Goal: Participate in discussion: Engage in conversation with other users on a specific topic

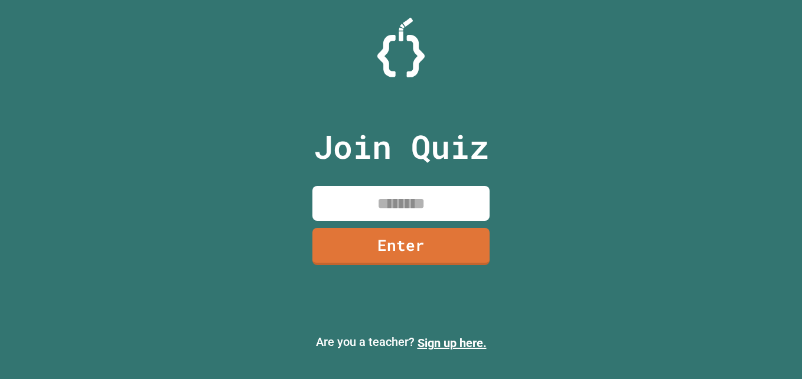
click at [346, 213] on input at bounding box center [400, 203] width 177 height 35
type input "********"
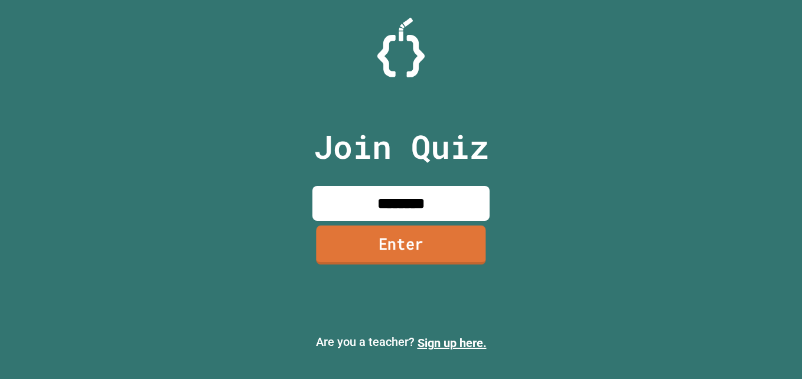
click at [369, 241] on link "Enter" at bounding box center [400, 244] width 169 height 39
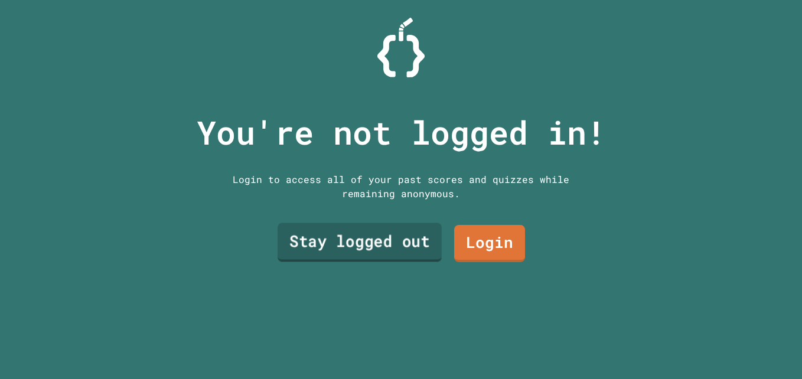
click at [384, 243] on link "Stay logged out" at bounding box center [359, 242] width 164 height 39
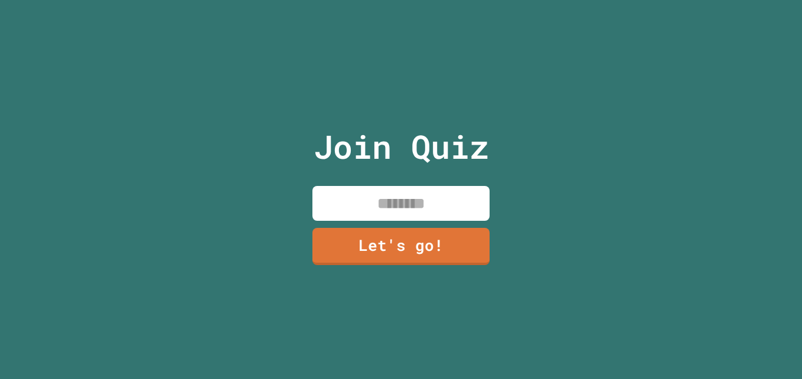
click at [422, 200] on input at bounding box center [400, 203] width 177 height 35
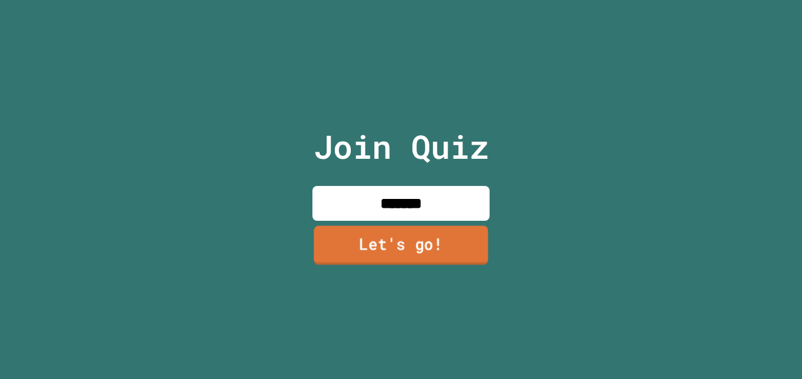
type input "*******"
click at [426, 240] on link "Let's go!" at bounding box center [401, 245] width 174 height 39
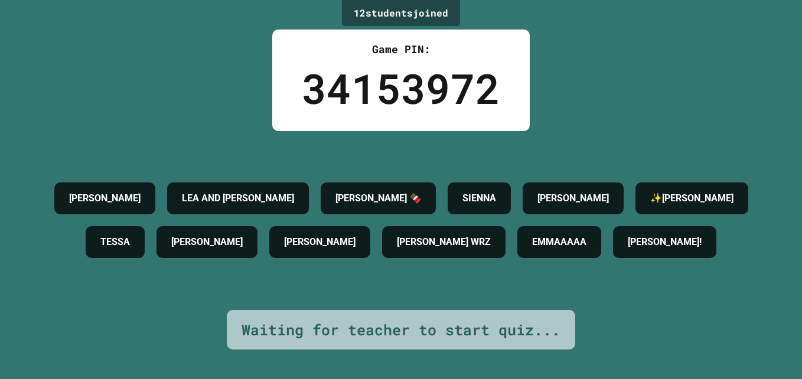
click at [421, 191] on h4 "[PERSON_NAME] 🍫" at bounding box center [378, 198] width 86 height 14
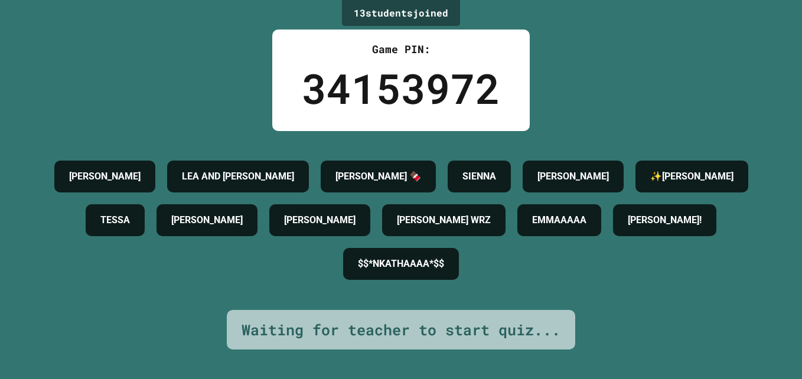
click at [355, 214] on h4 "[PERSON_NAME]" at bounding box center [319, 220] width 71 height 14
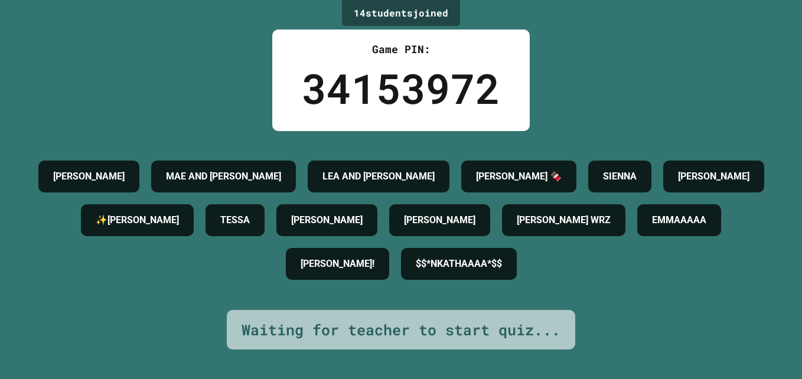
click at [667, 249] on div "[PERSON_NAME] AND [PERSON_NAME] AND [PERSON_NAME] 🍫 SIENNA [PERSON_NAME] ✨[PERS…" at bounding box center [401, 220] width 743 height 131
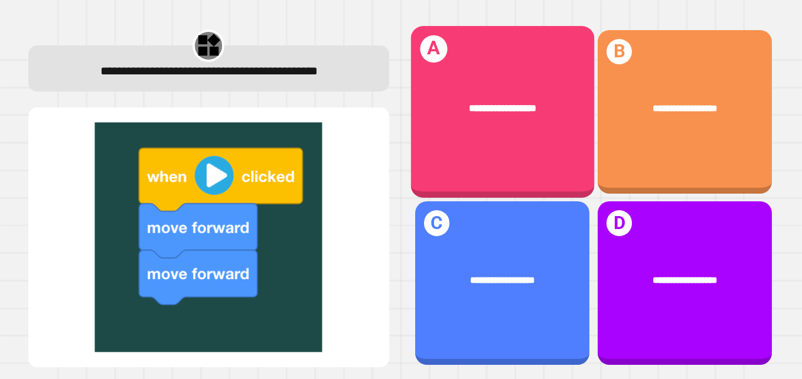
click at [501, 139] on div "**********" at bounding box center [501, 112] width 183 height 172
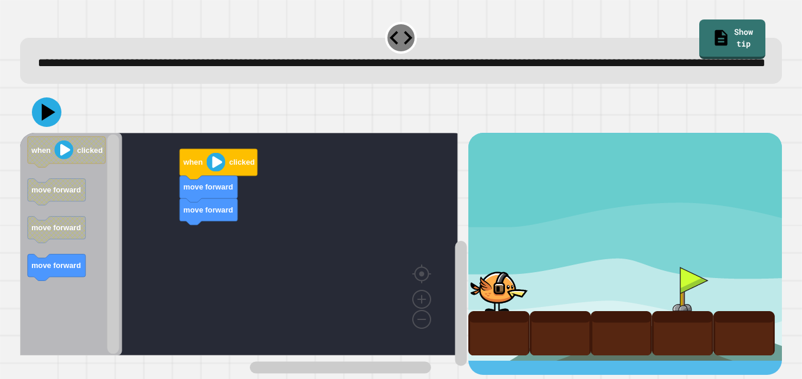
scroll to position [19, 0]
click at [44, 122] on icon at bounding box center [46, 111] width 35 height 35
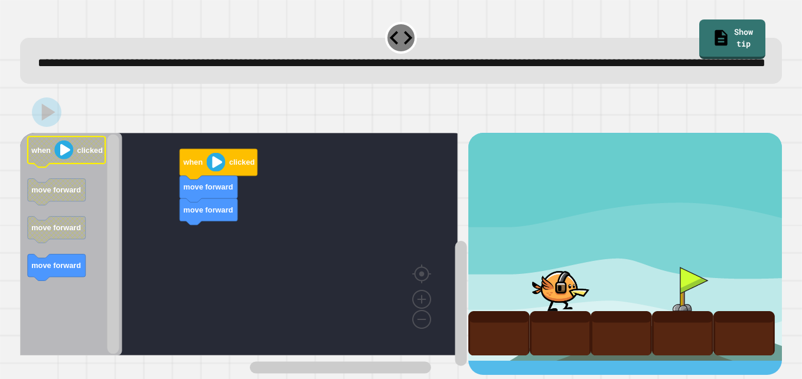
click at [99, 158] on icon "Blockly Workspace" at bounding box center [67, 152] width 78 height 31
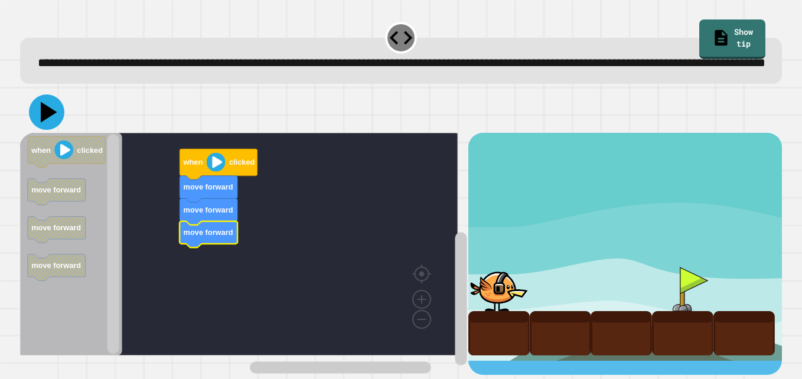
click at [44, 119] on icon at bounding box center [49, 112] width 17 height 21
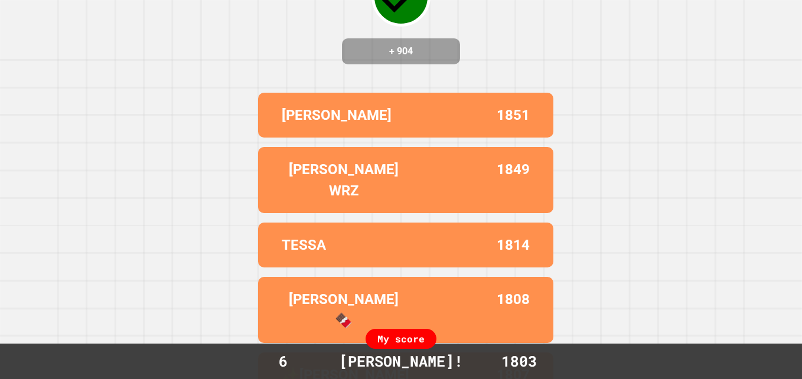
scroll to position [0, 0]
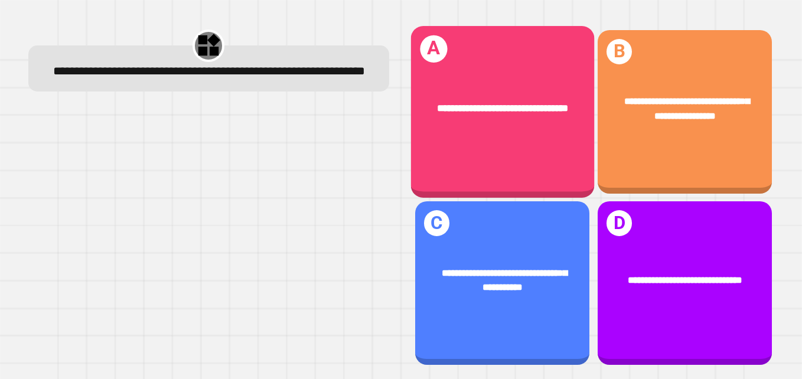
click at [528, 134] on div "**********" at bounding box center [501, 108] width 183 height 55
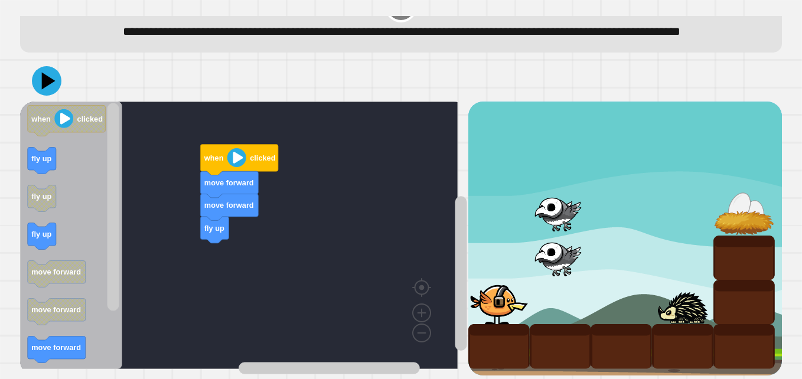
scroll to position [63, 0]
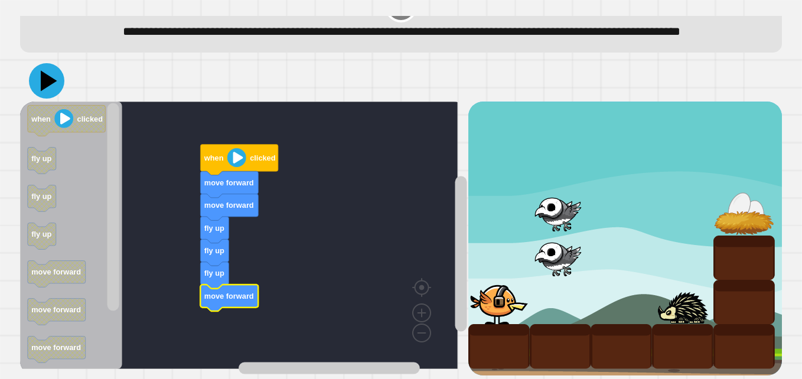
click at [47, 71] on icon at bounding box center [49, 81] width 17 height 21
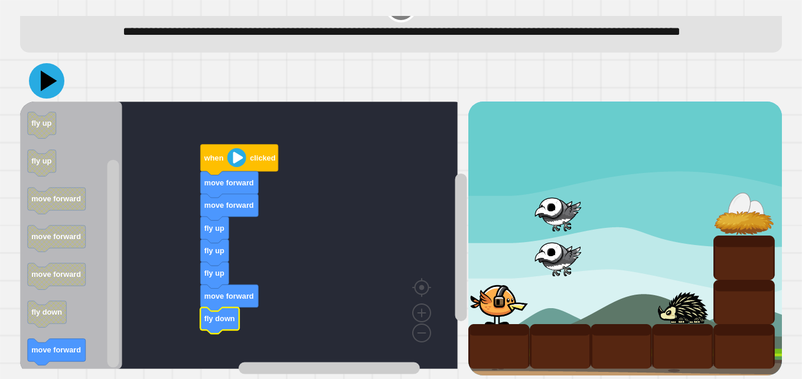
click at [48, 79] on icon at bounding box center [46, 80] width 35 height 35
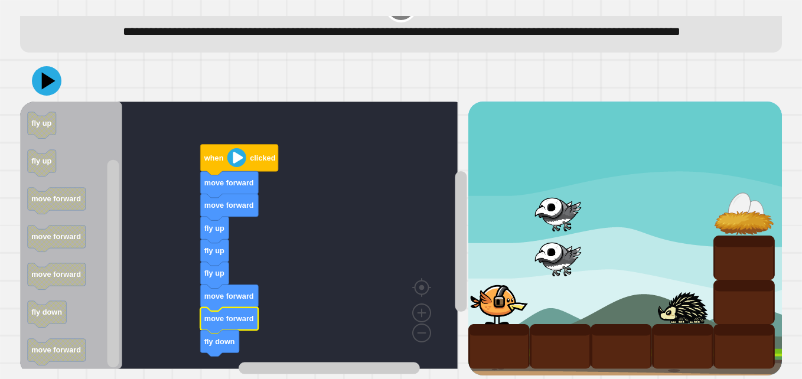
click at [34, 60] on div at bounding box center [400, 80] width 761 height 41
click at [50, 64] on icon at bounding box center [46, 80] width 35 height 35
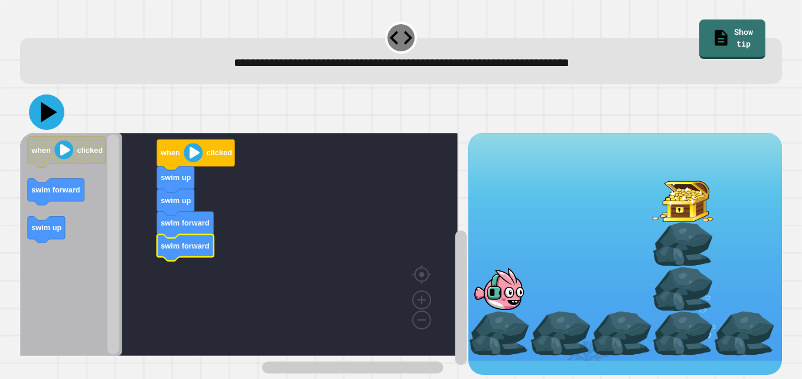
click at [52, 120] on icon at bounding box center [46, 111] width 35 height 35
click at [46, 112] on icon at bounding box center [49, 112] width 17 height 21
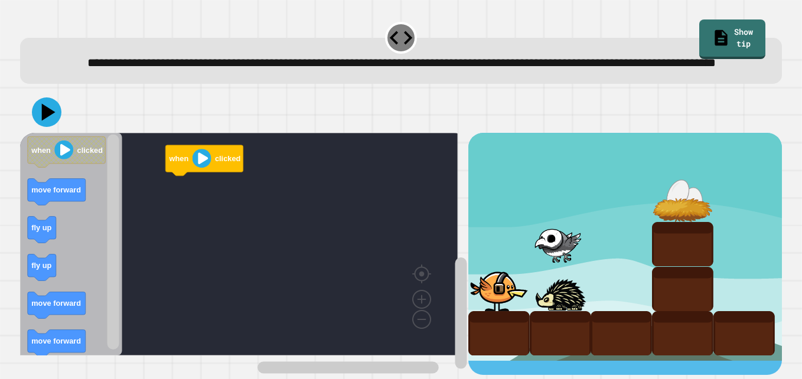
scroll to position [19, 0]
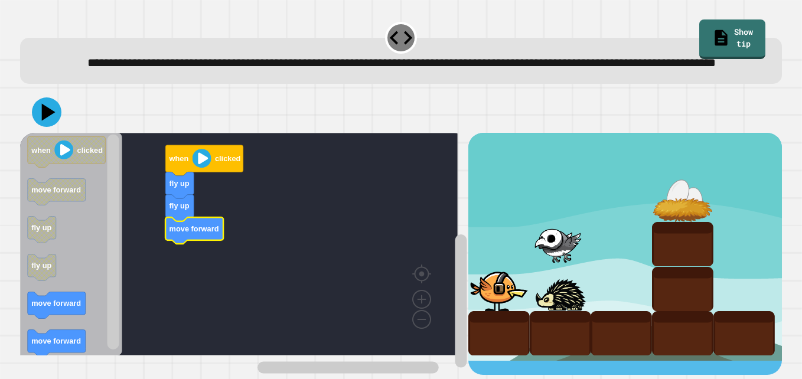
click at [53, 319] on rect "Blockly Workspace" at bounding box center [57, 305] width 58 height 27
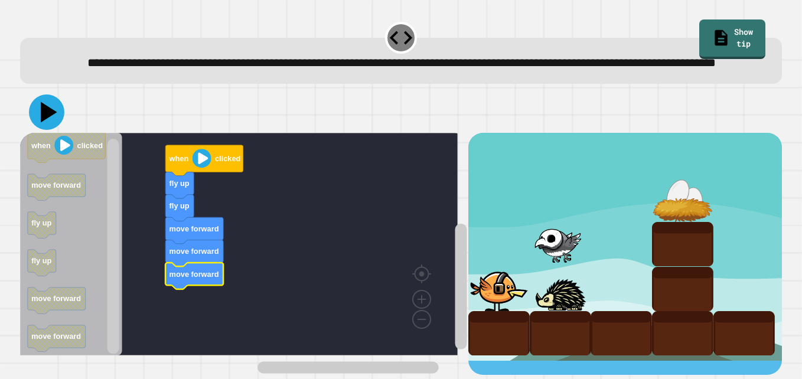
click at [45, 118] on icon at bounding box center [49, 112] width 17 height 21
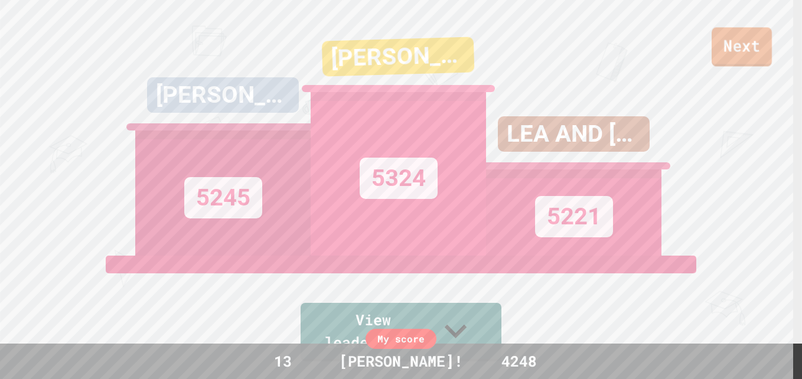
click at [750, 54] on link "Next" at bounding box center [741, 46] width 60 height 39
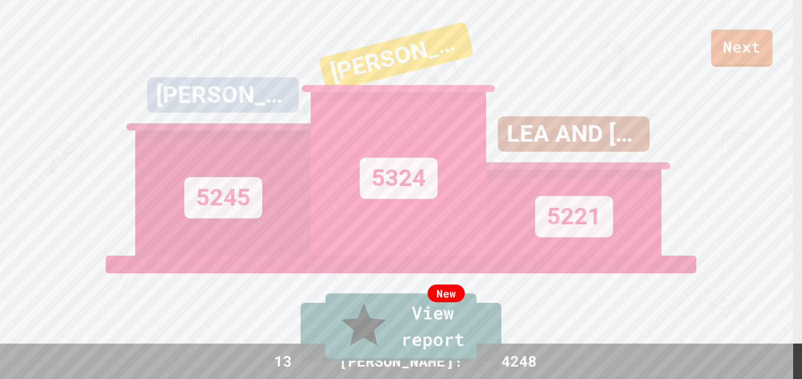
click at [348, 343] on link "New View report" at bounding box center [400, 326] width 151 height 67
